Goal: Task Accomplishment & Management: Use online tool/utility

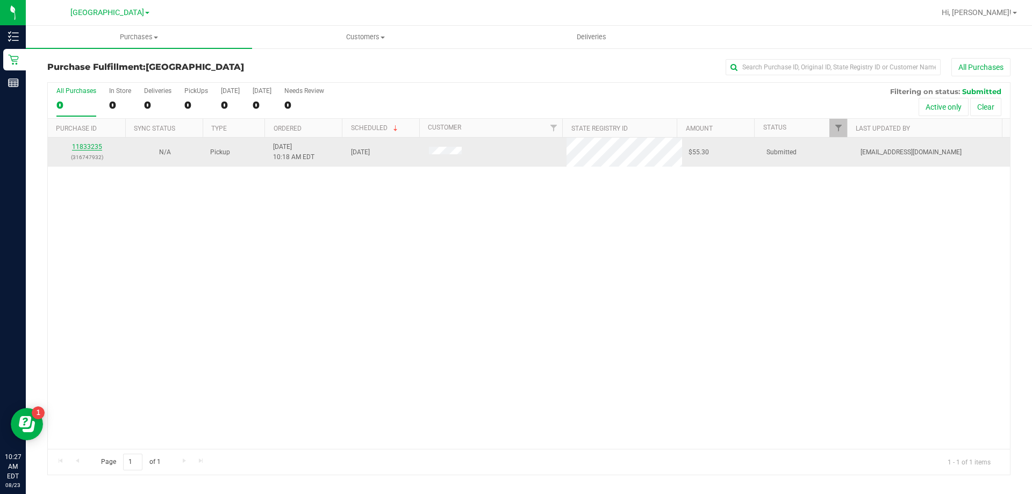
click at [84, 145] on link "11833235" at bounding box center [87, 147] width 30 height 8
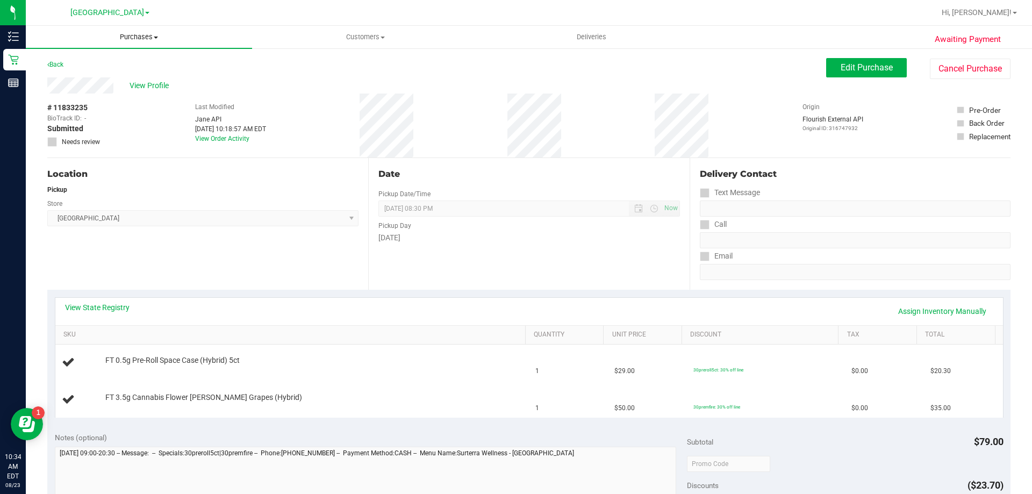
click at [147, 33] on span "Purchases" at bounding box center [139, 37] width 226 height 10
click at [125, 73] on li "Fulfillment" at bounding box center [139, 77] width 226 height 13
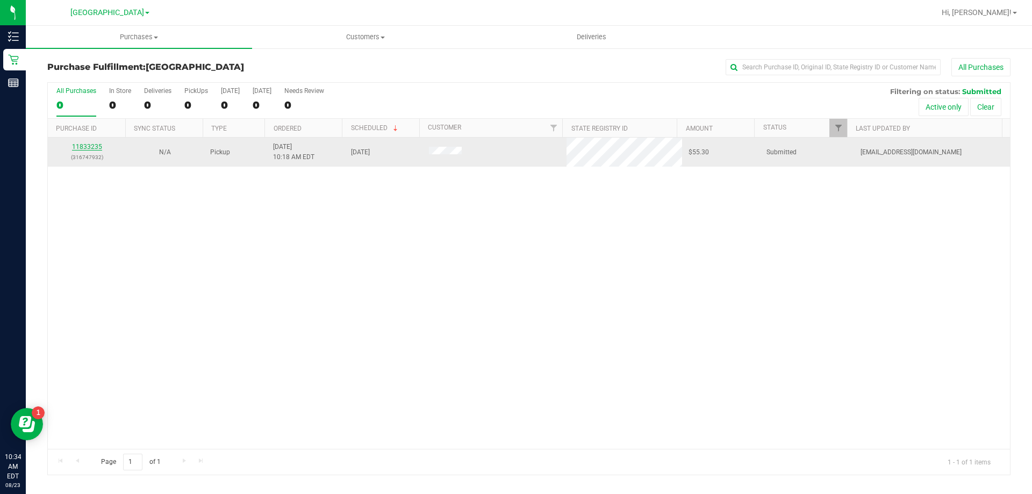
click at [89, 146] on link "11833235" at bounding box center [87, 147] width 30 height 8
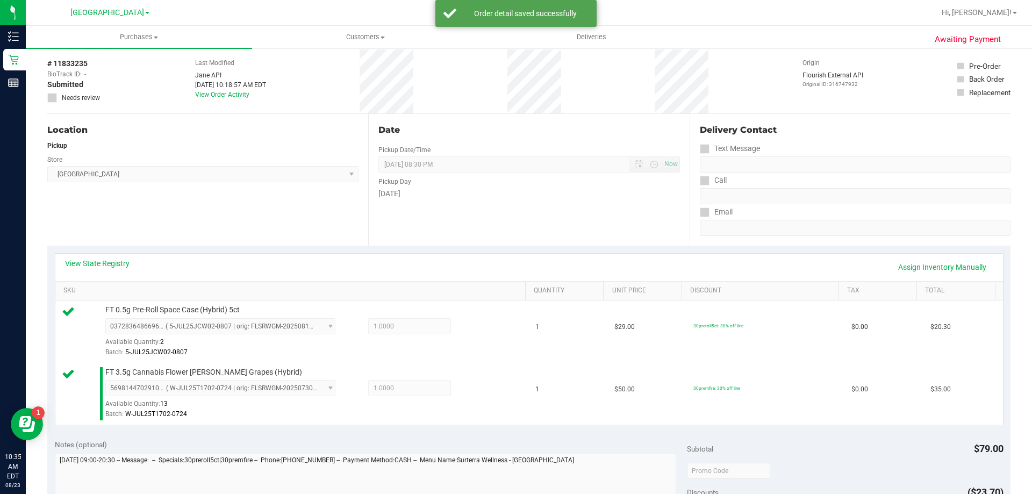
scroll to position [323, 0]
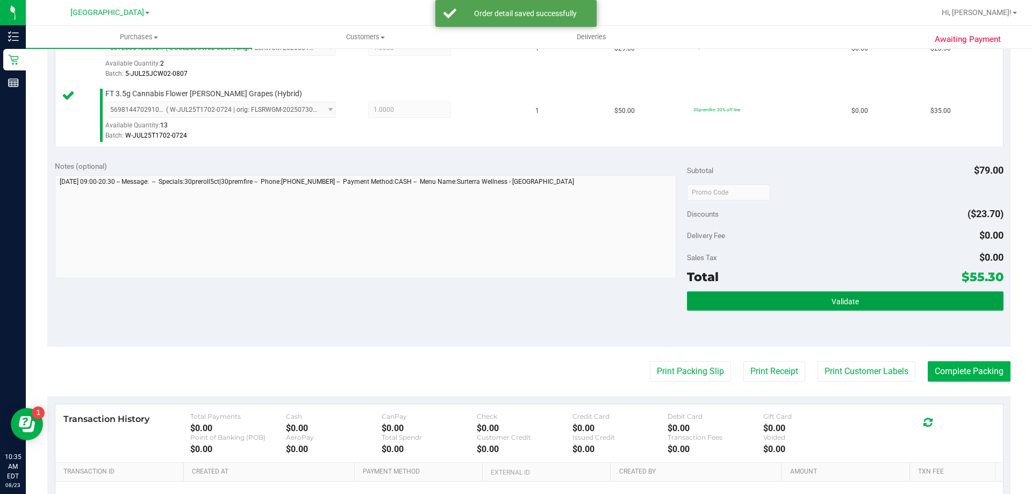
click at [792, 299] on button "Validate" at bounding box center [845, 300] width 316 height 19
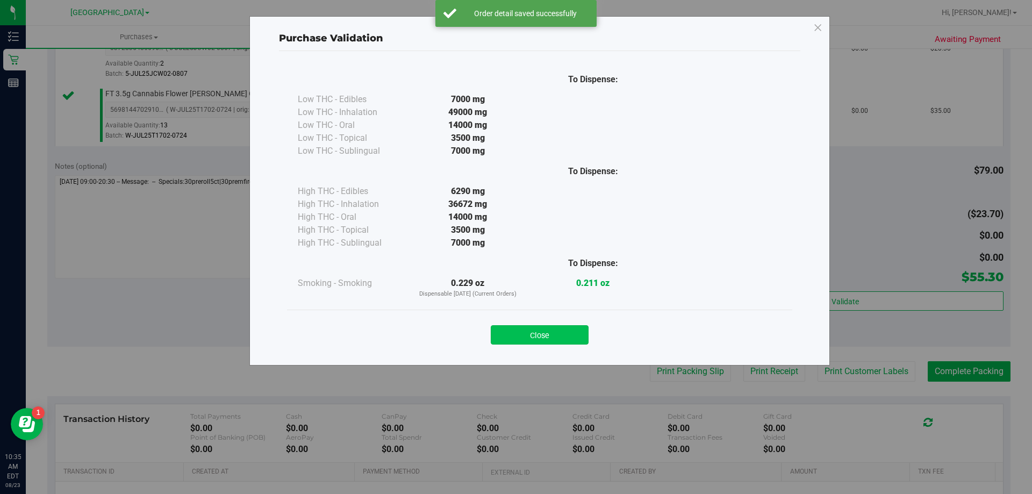
click at [570, 338] on button "Close" at bounding box center [540, 334] width 98 height 19
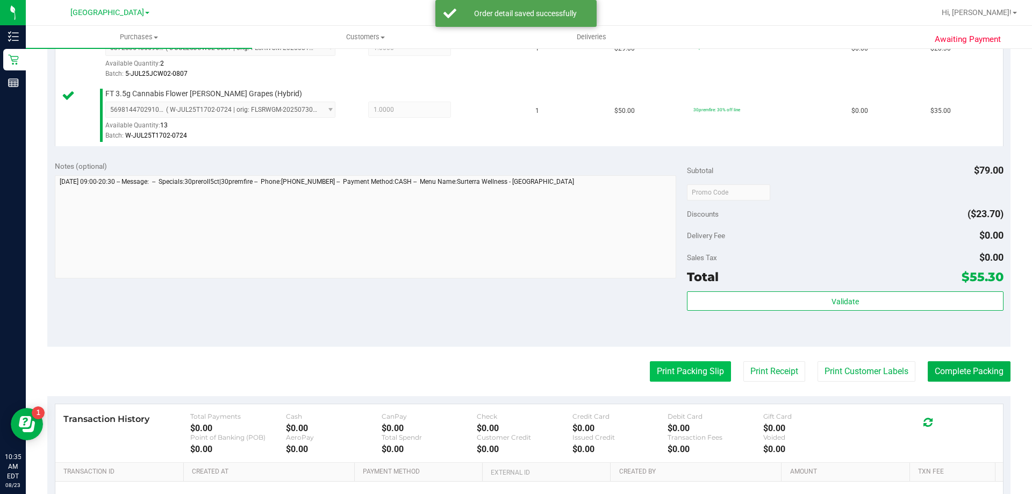
click at [694, 369] on button "Print Packing Slip" at bounding box center [690, 371] width 81 height 20
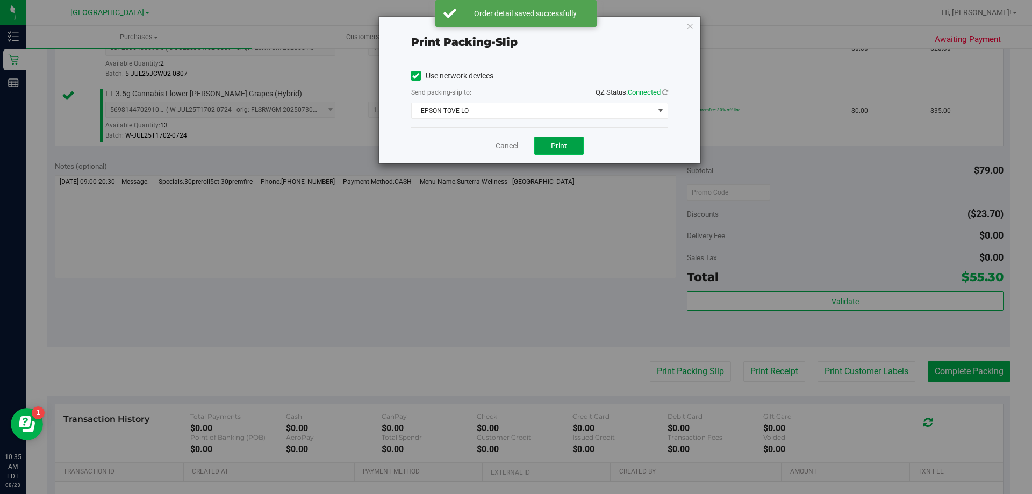
click at [554, 149] on span "Print" at bounding box center [559, 145] width 16 height 9
click at [507, 145] on link "Cancel" at bounding box center [507, 145] width 23 height 11
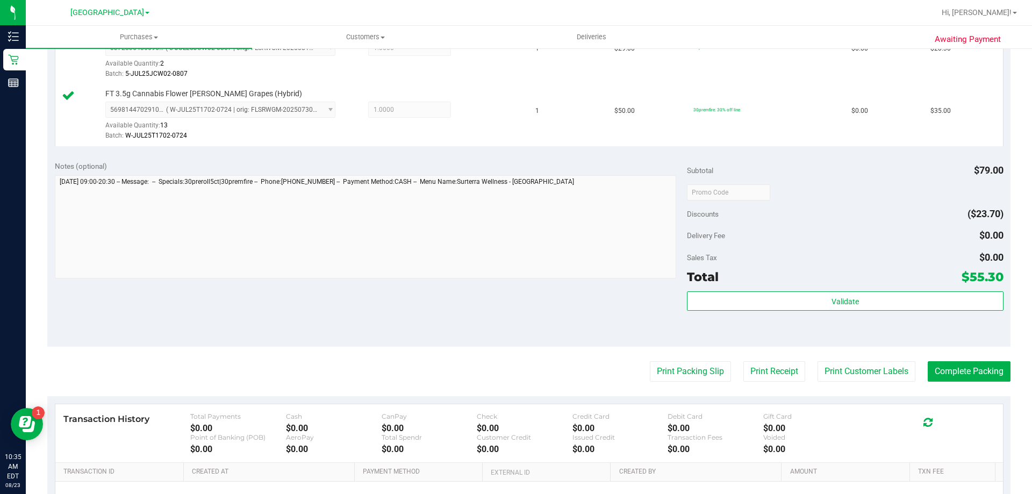
click at [915, 367] on div "Print Packing Slip Print Receipt Print Customer Labels Complete Packing" at bounding box center [528, 371] width 963 height 20
click at [929, 369] on button "Complete Packing" at bounding box center [969, 371] width 83 height 20
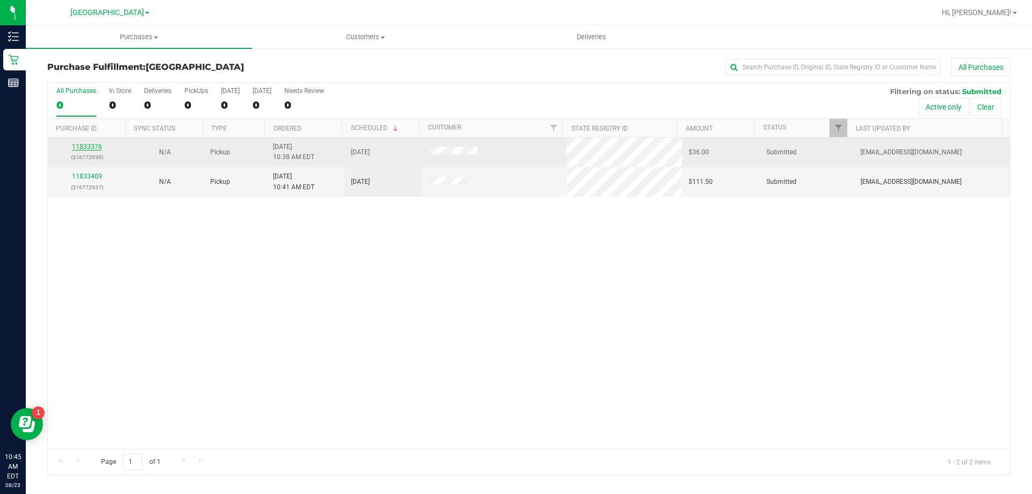
click at [91, 145] on link "11833376" at bounding box center [87, 147] width 30 height 8
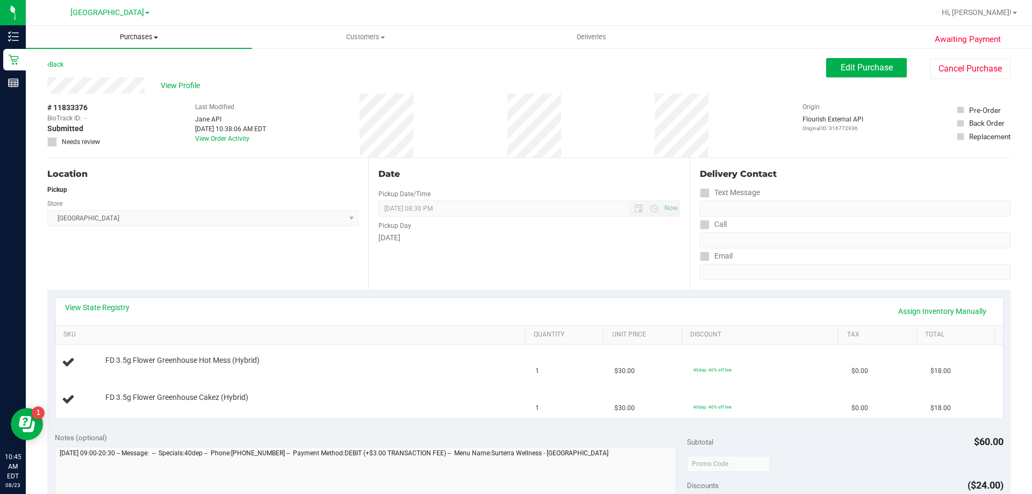
click at [147, 38] on span "Purchases" at bounding box center [139, 37] width 226 height 10
click at [125, 72] on li "Fulfillment" at bounding box center [139, 77] width 226 height 13
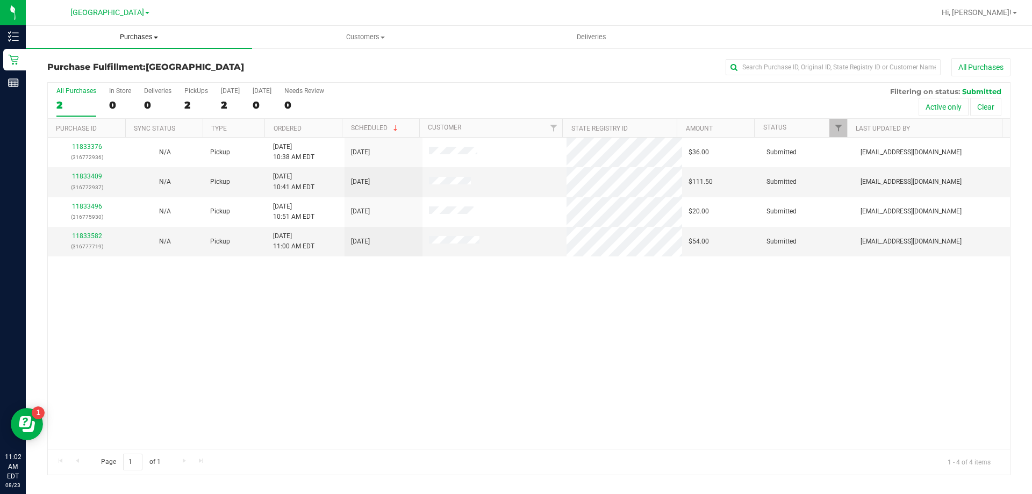
click at [145, 37] on span "Purchases" at bounding box center [139, 37] width 226 height 10
click at [84, 80] on span "Fulfillment" at bounding box center [59, 77] width 67 height 9
click at [142, 44] on uib-tab-heading "Purchases Summary of purchases Fulfillment All purchases" at bounding box center [139, 37] width 226 height 23
click at [136, 68] on li "Summary of purchases" at bounding box center [139, 65] width 226 height 13
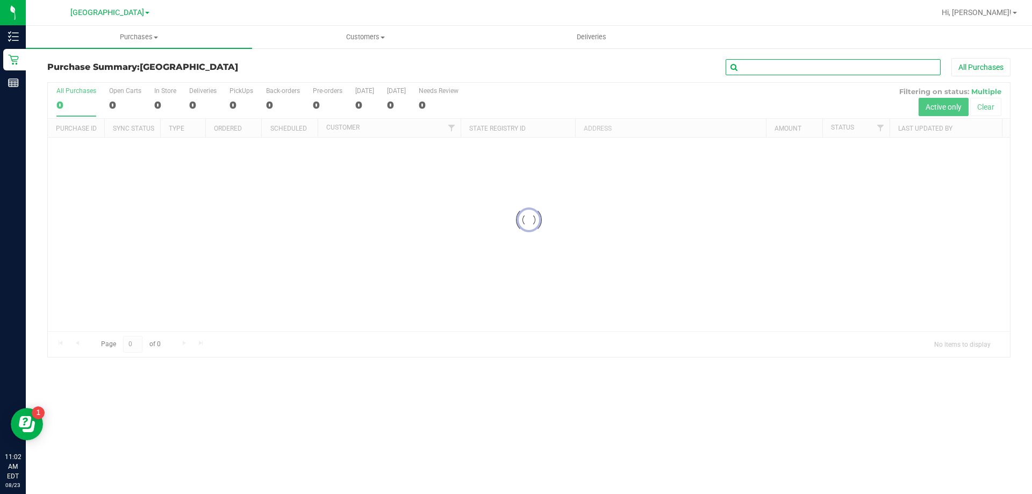
click at [782, 71] on input "text" at bounding box center [833, 67] width 215 height 16
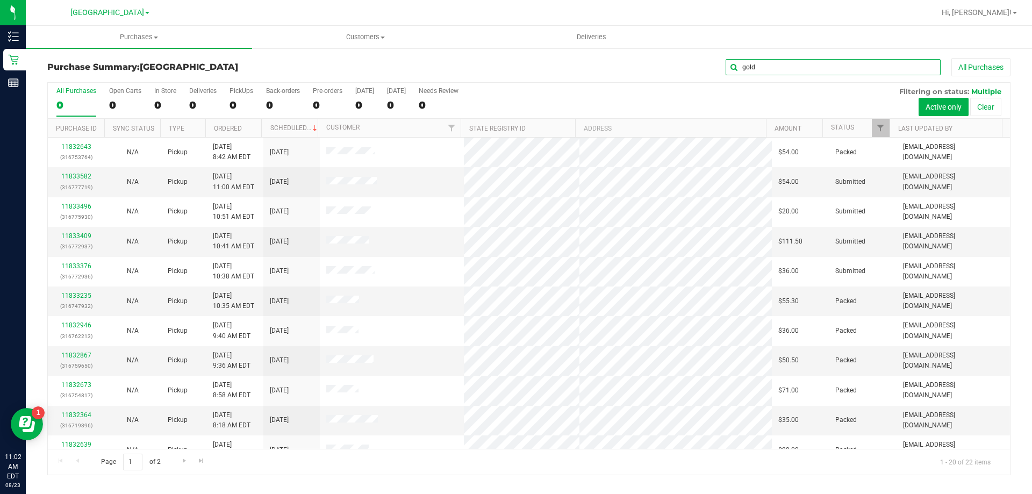
type input "gold"
